Goal: Navigation & Orientation: Understand site structure

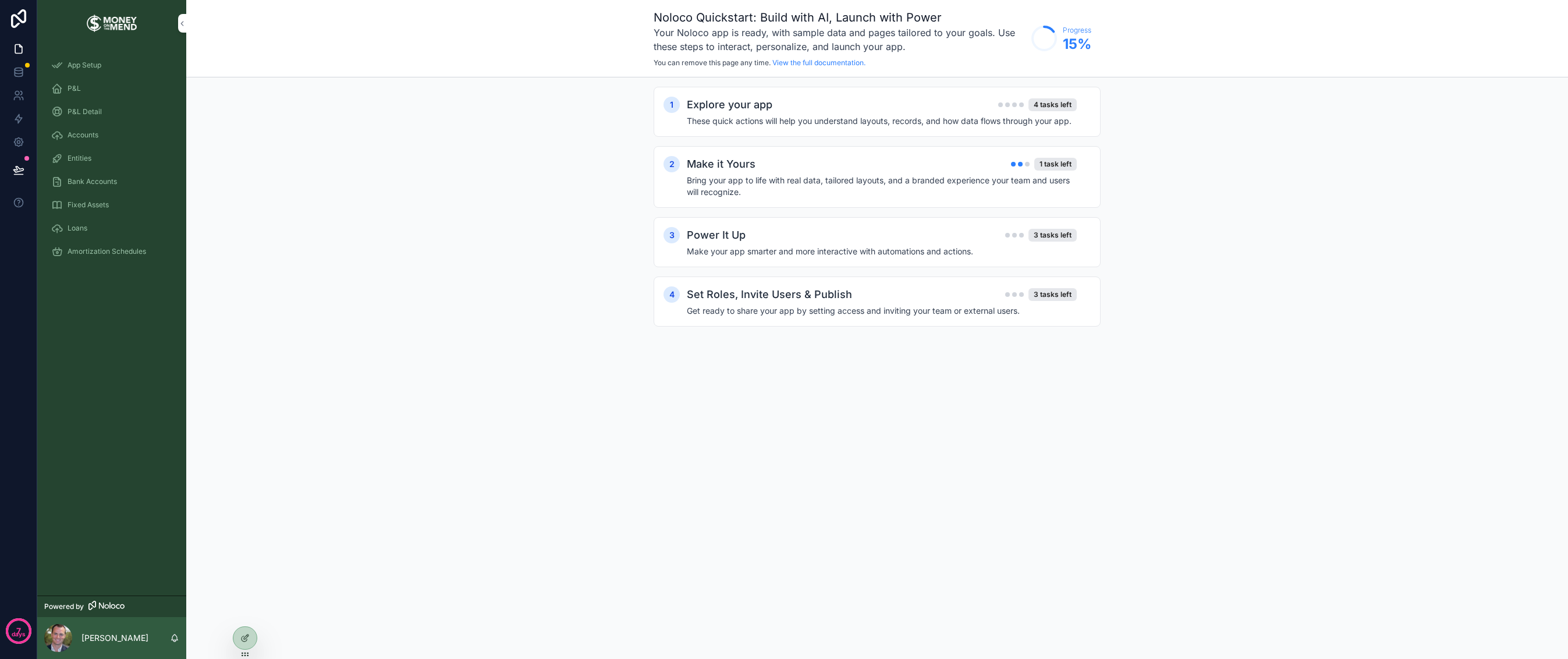
click at [90, 93] on div "P&L" at bounding box center [111, 88] width 121 height 19
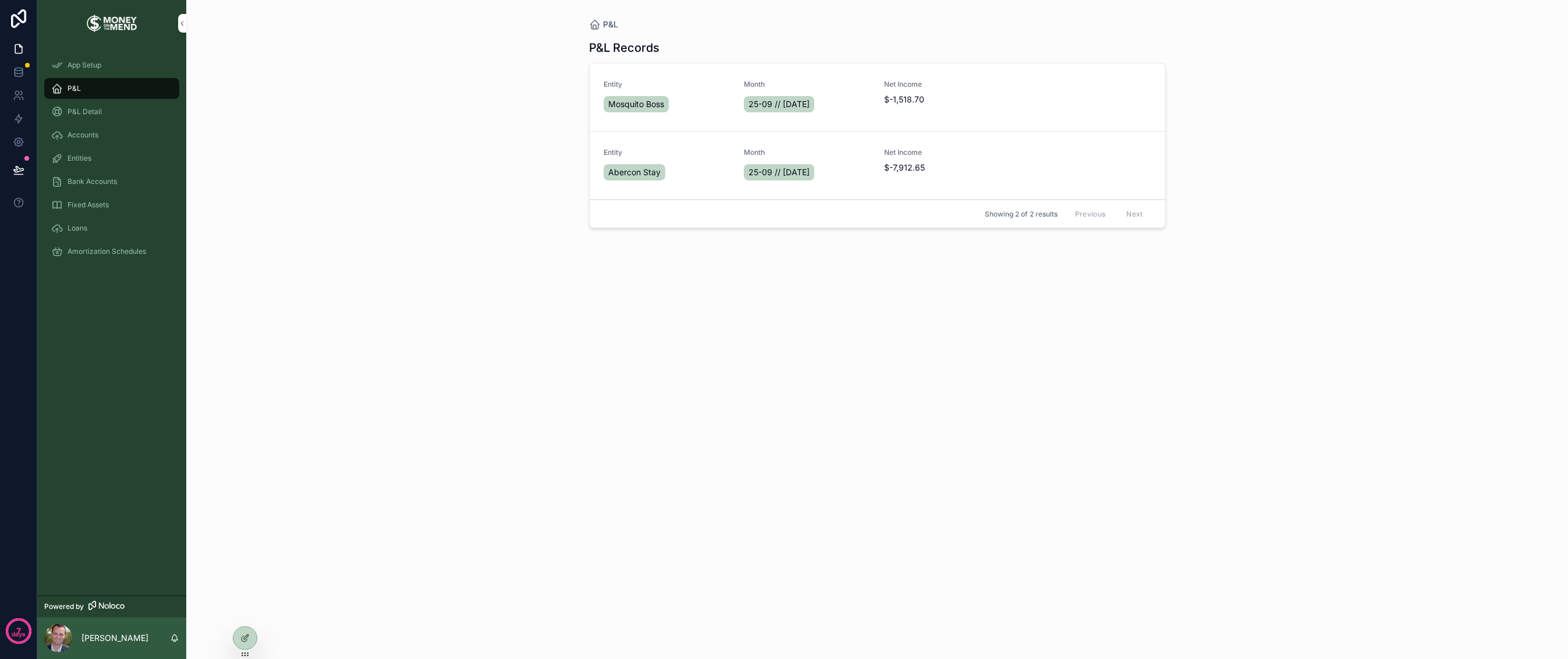
click at [94, 114] on span "P&L Detail" at bounding box center [84, 112] width 35 height 9
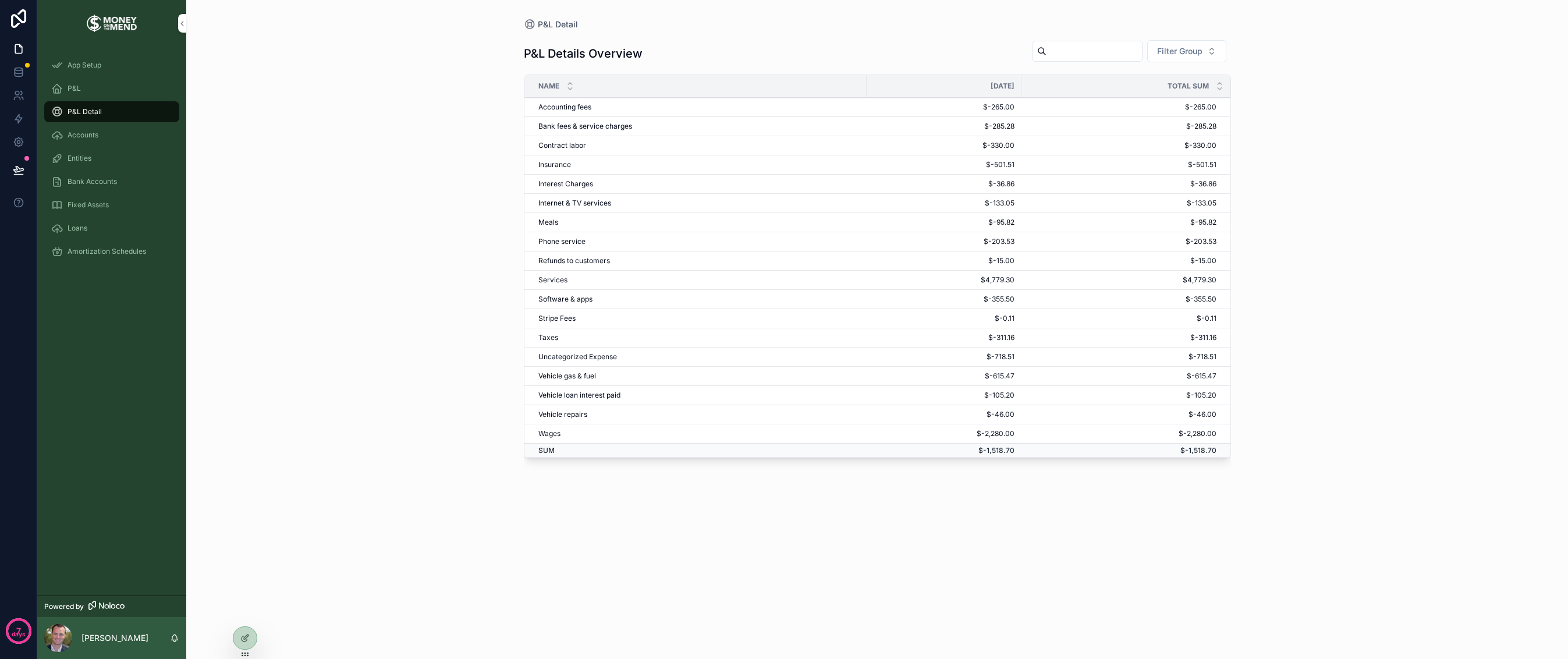
click at [114, 205] on div "Fixed Assets" at bounding box center [111, 204] width 121 height 19
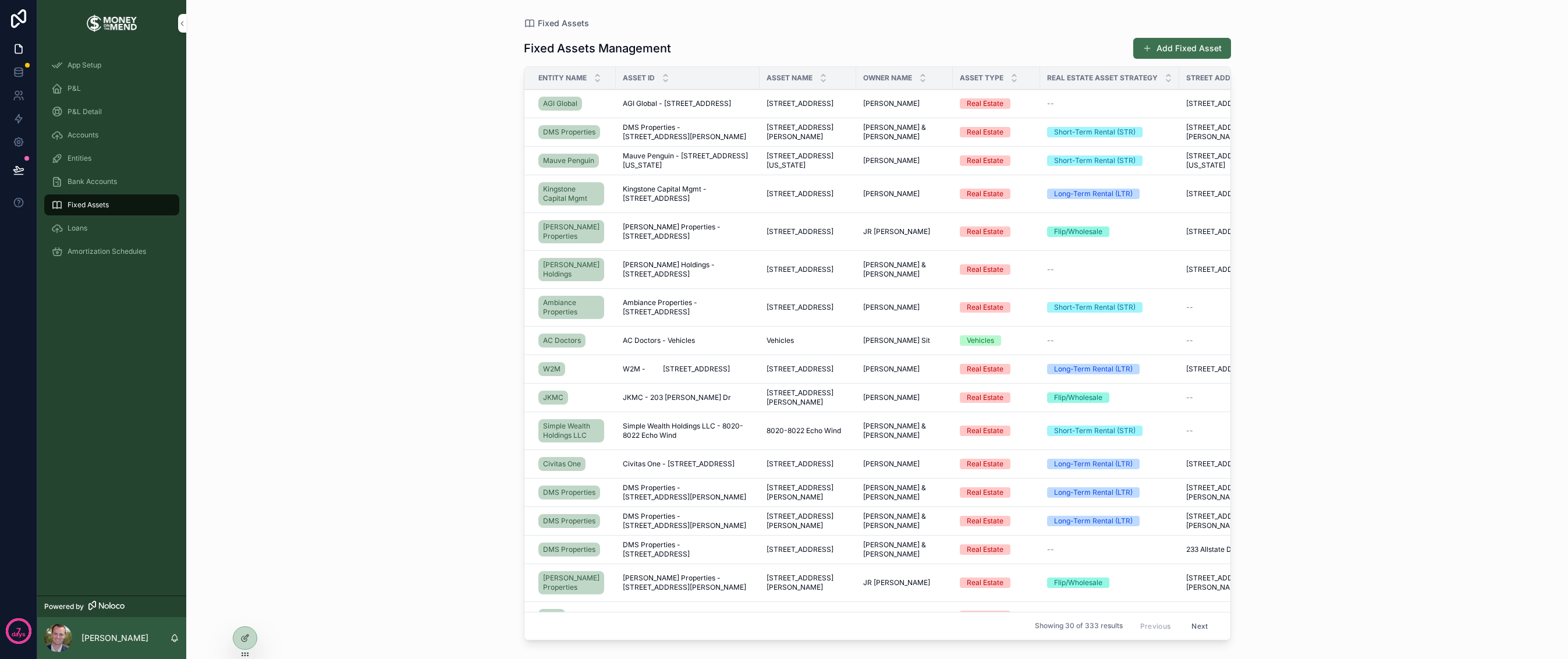
click at [89, 185] on span "Bank Accounts" at bounding box center [92, 182] width 49 height 9
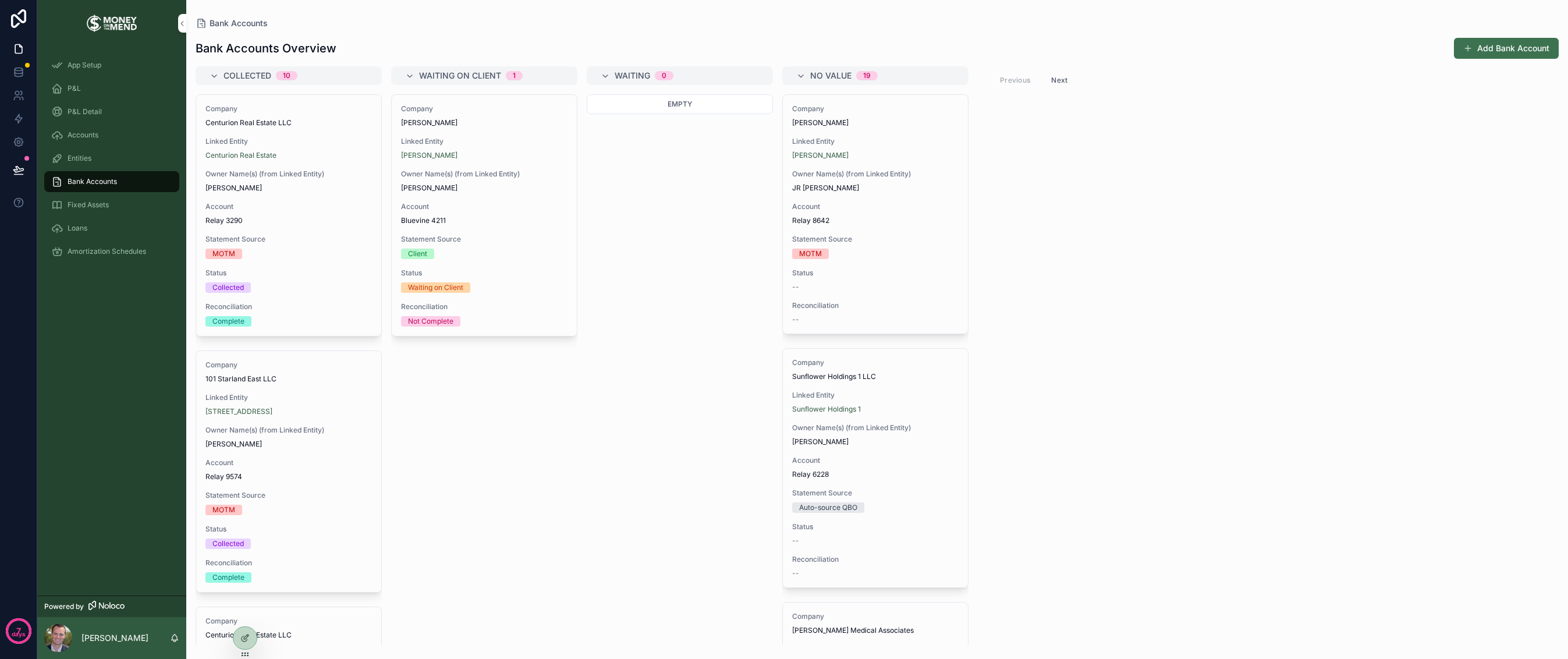
click at [85, 165] on div "Entities" at bounding box center [111, 158] width 121 height 19
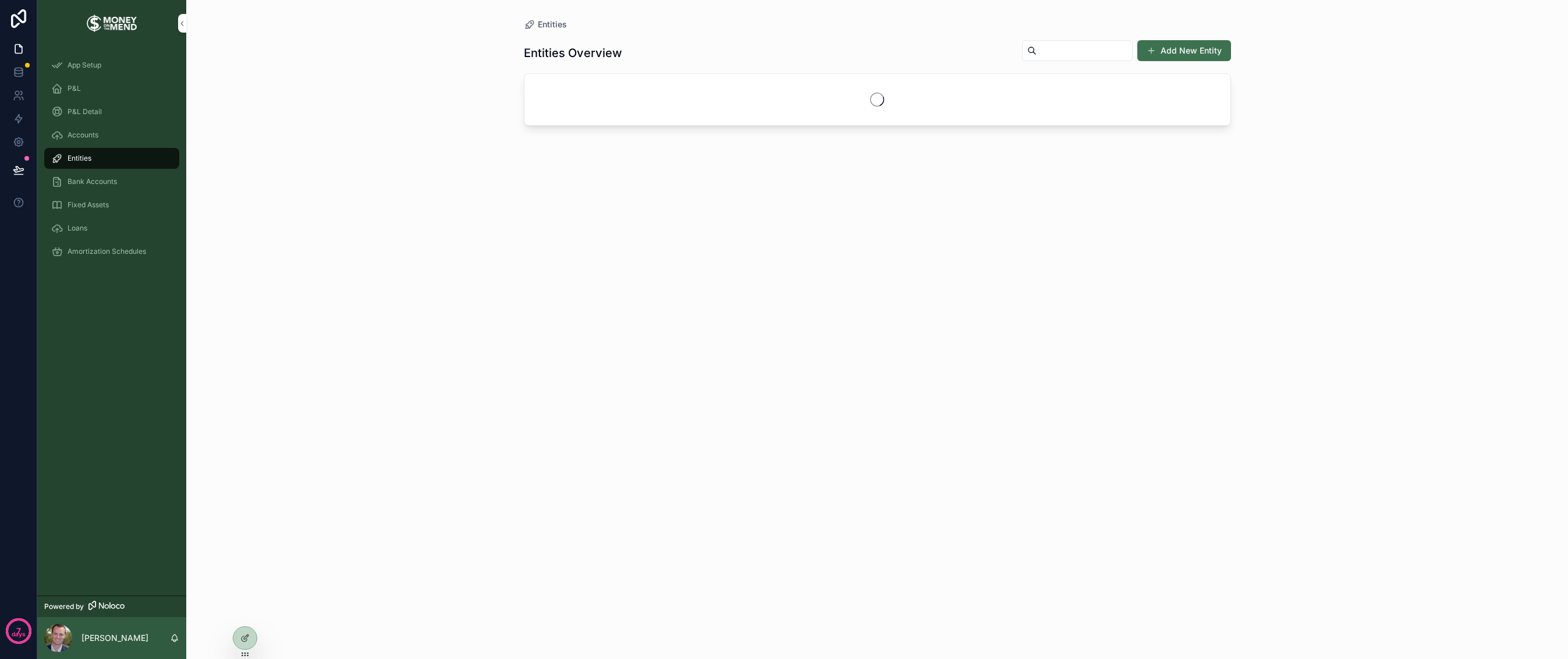
click at [96, 222] on div "Loans" at bounding box center [111, 228] width 121 height 19
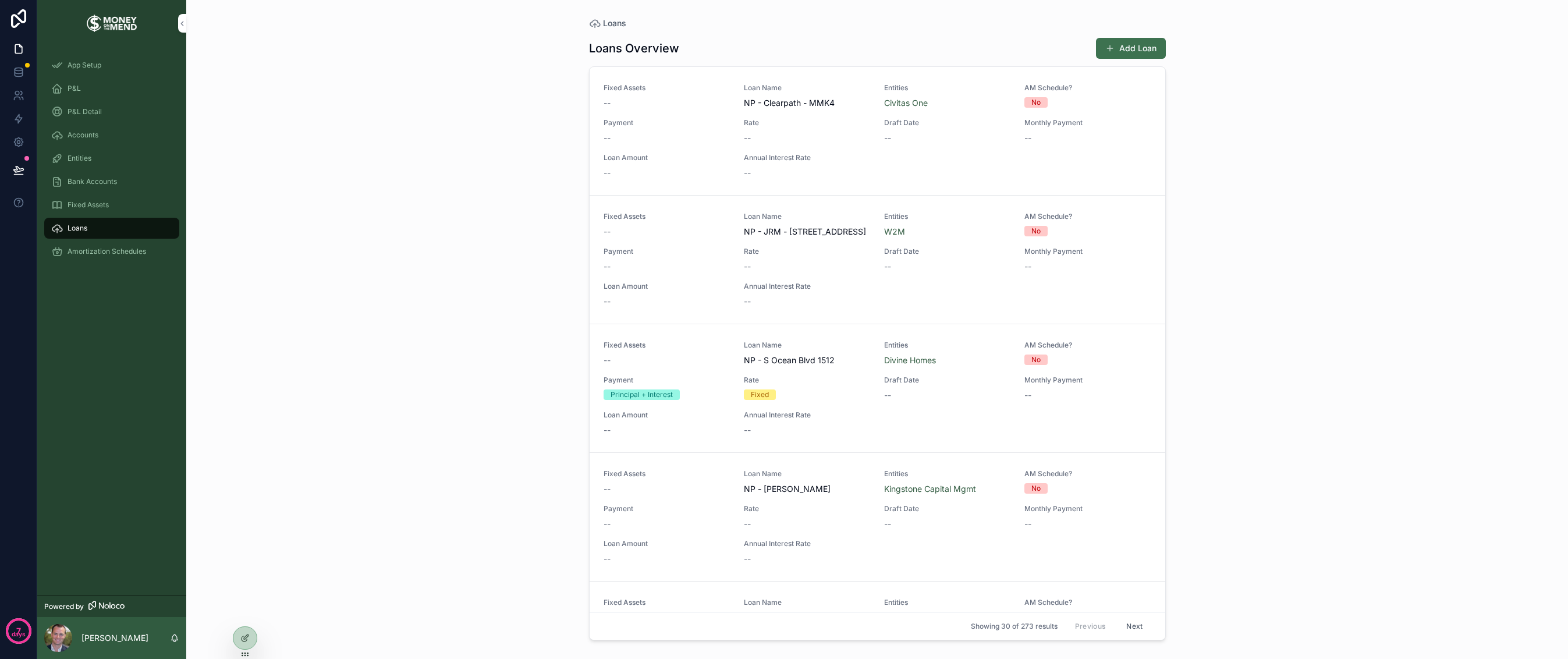
click at [94, 251] on span "Amortization Schedules" at bounding box center [106, 251] width 79 height 9
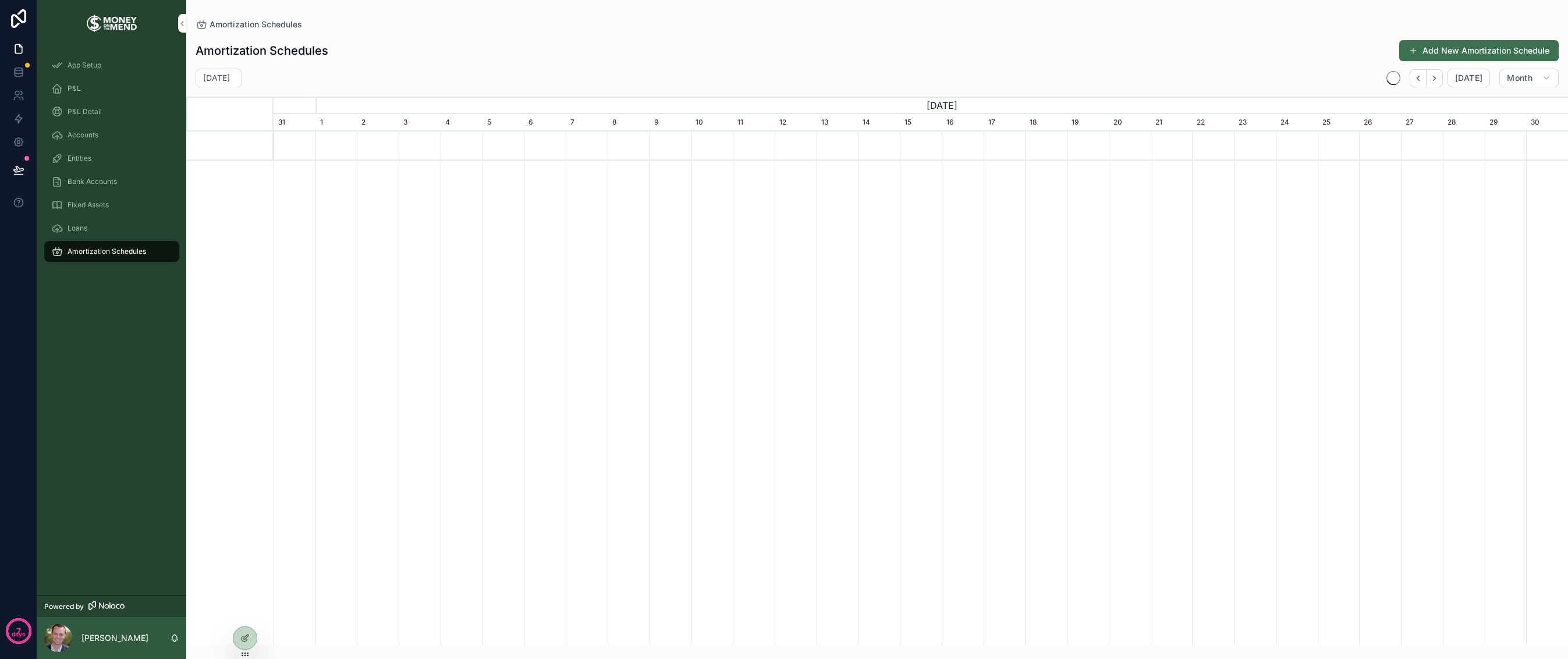
scroll to position [0, 1295]
click at [82, 113] on span "P&L Detail" at bounding box center [84, 112] width 35 height 9
